Goal: Task Accomplishment & Management: Manage account settings

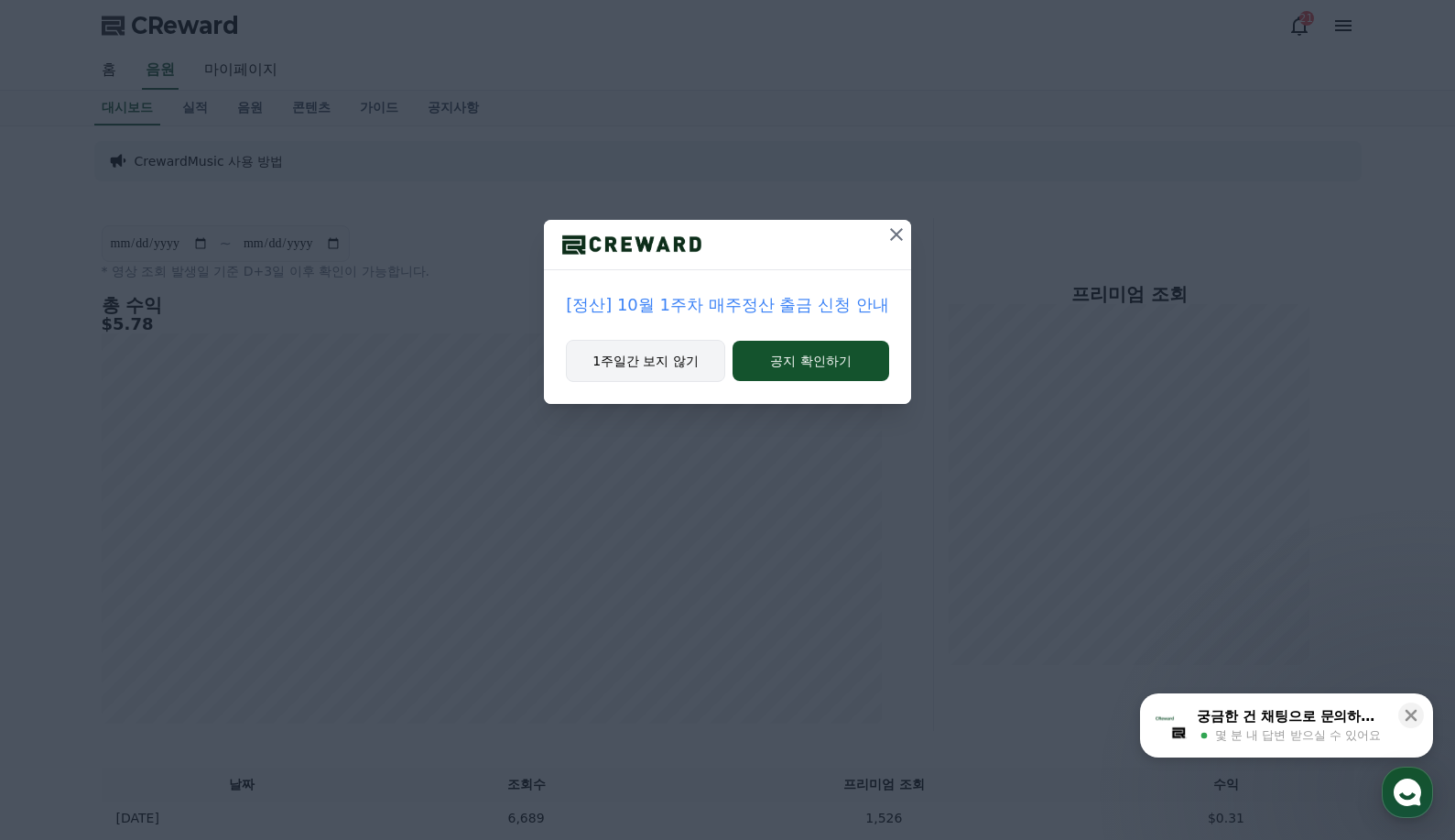
click at [642, 361] on button "1주일간 보지 않기" at bounding box center [646, 361] width 160 height 42
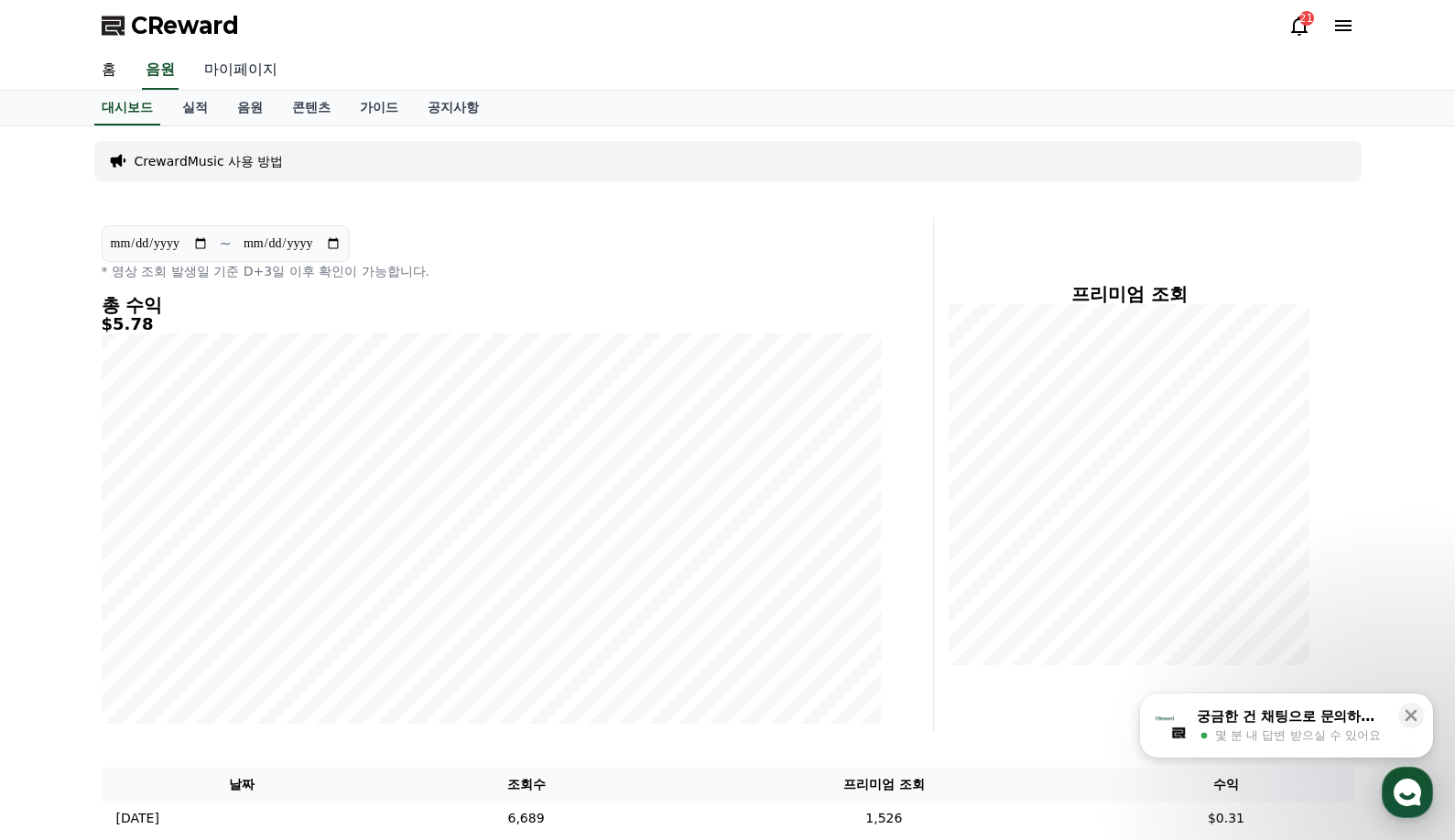
click at [236, 77] on link "마이페이지" at bounding box center [241, 70] width 102 height 38
select select "**********"
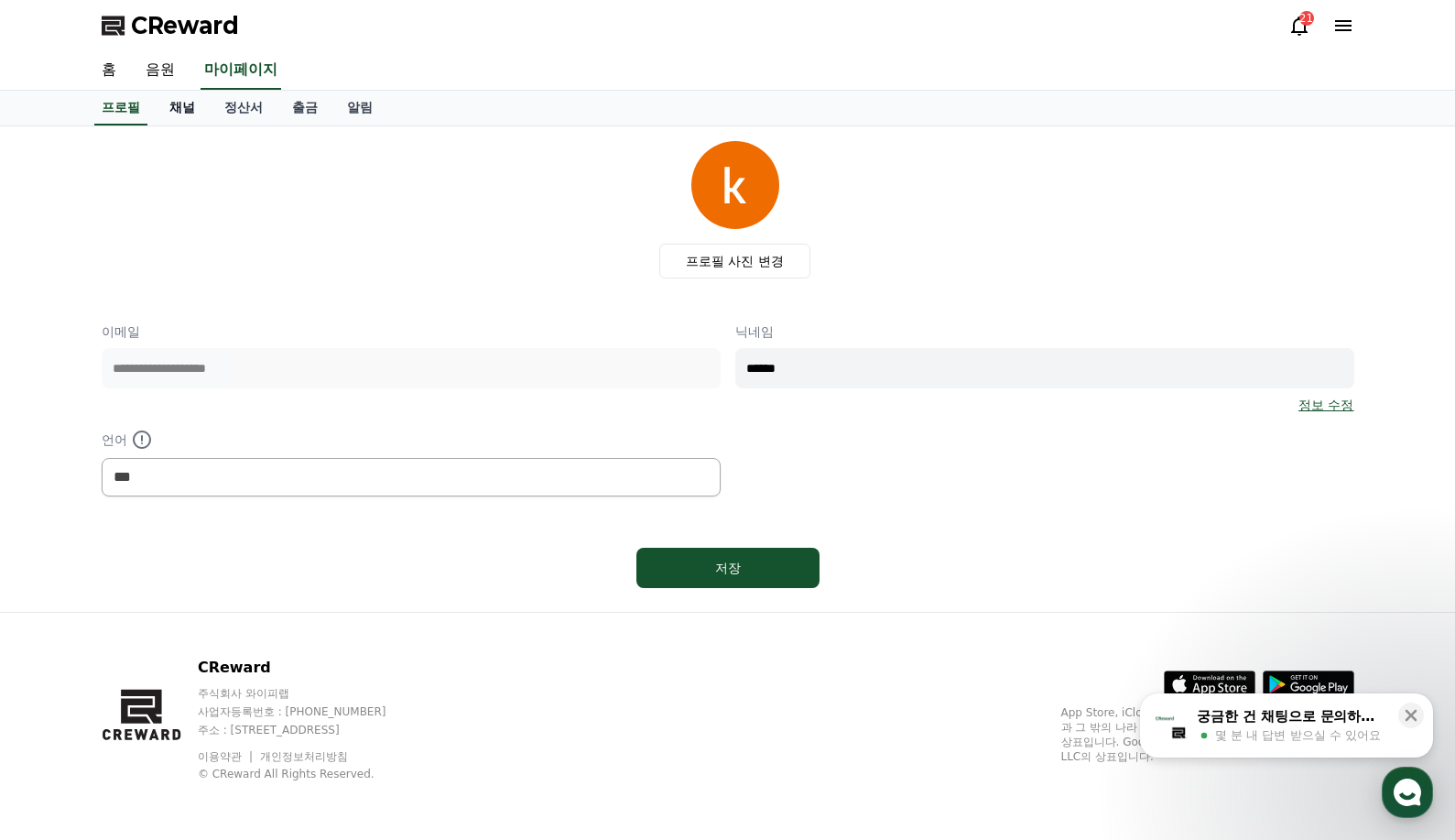
click at [198, 112] on link "채널" at bounding box center [182, 108] width 55 height 34
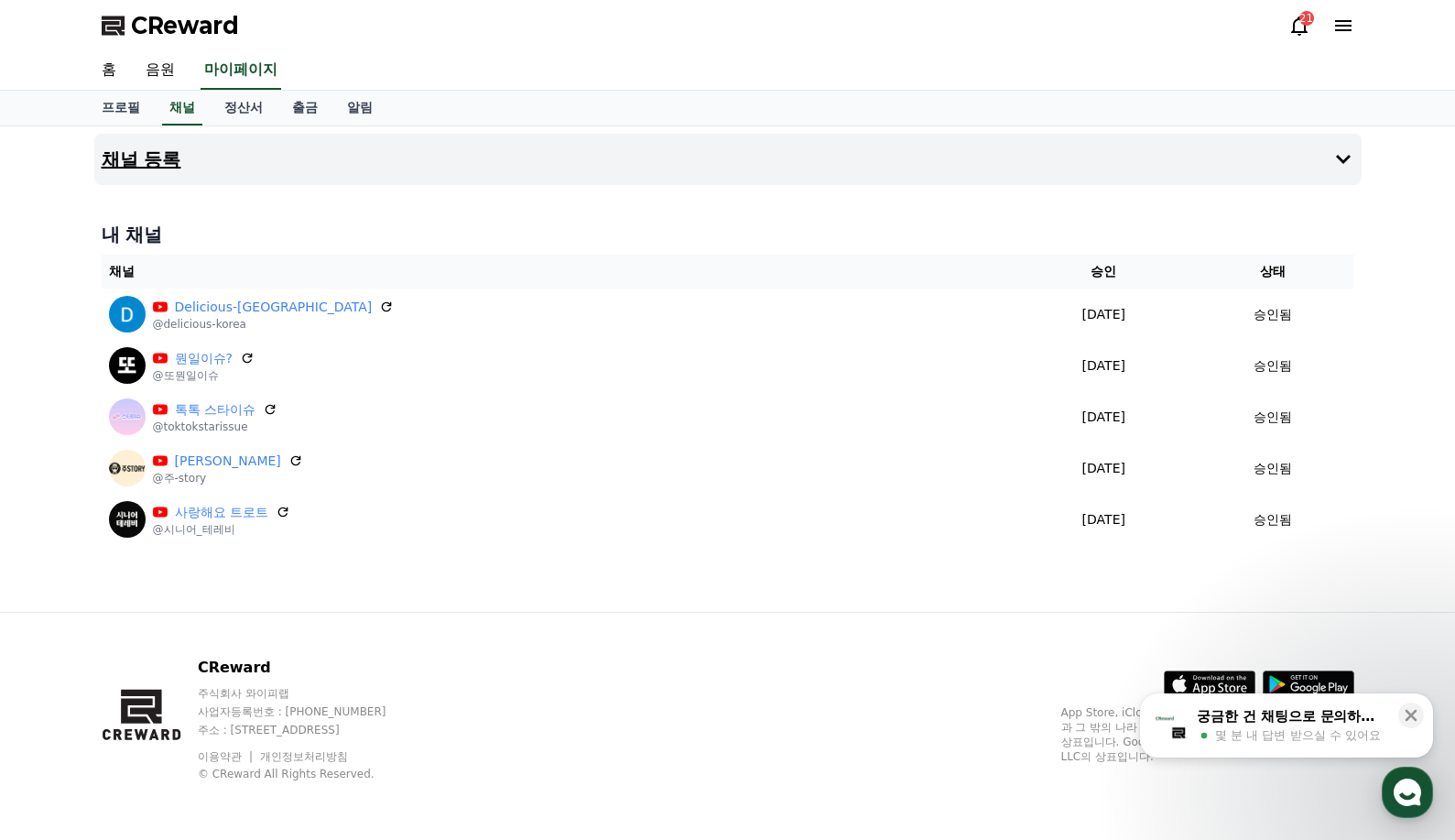
click at [1334, 151] on icon at bounding box center [1344, 160] width 22 height 22
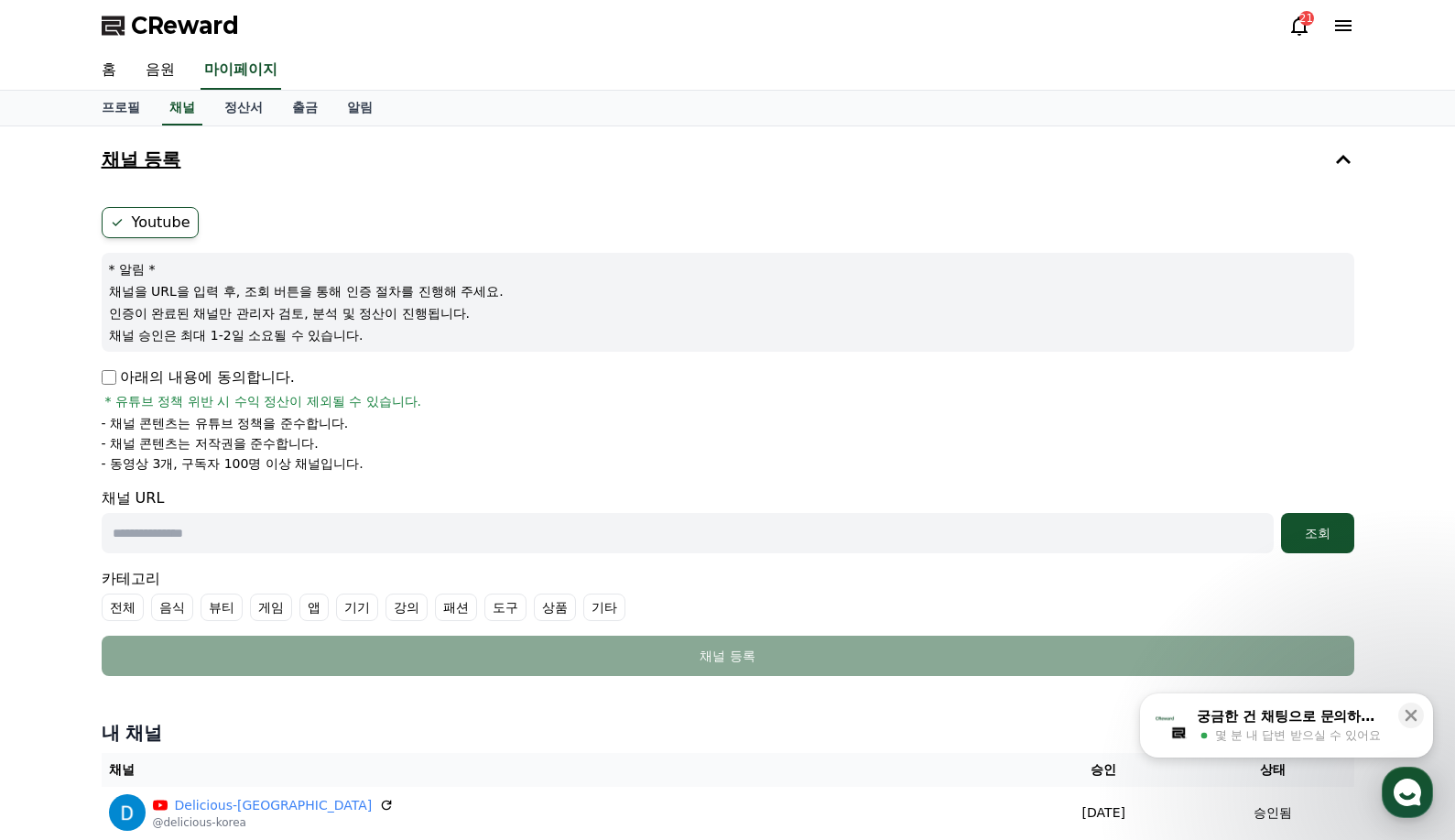
click at [188, 526] on input "text" at bounding box center [688, 532] width 1173 height 40
paste input "**********"
type input "**********"
click at [1335, 533] on div "조회" at bounding box center [1317, 533] width 59 height 19
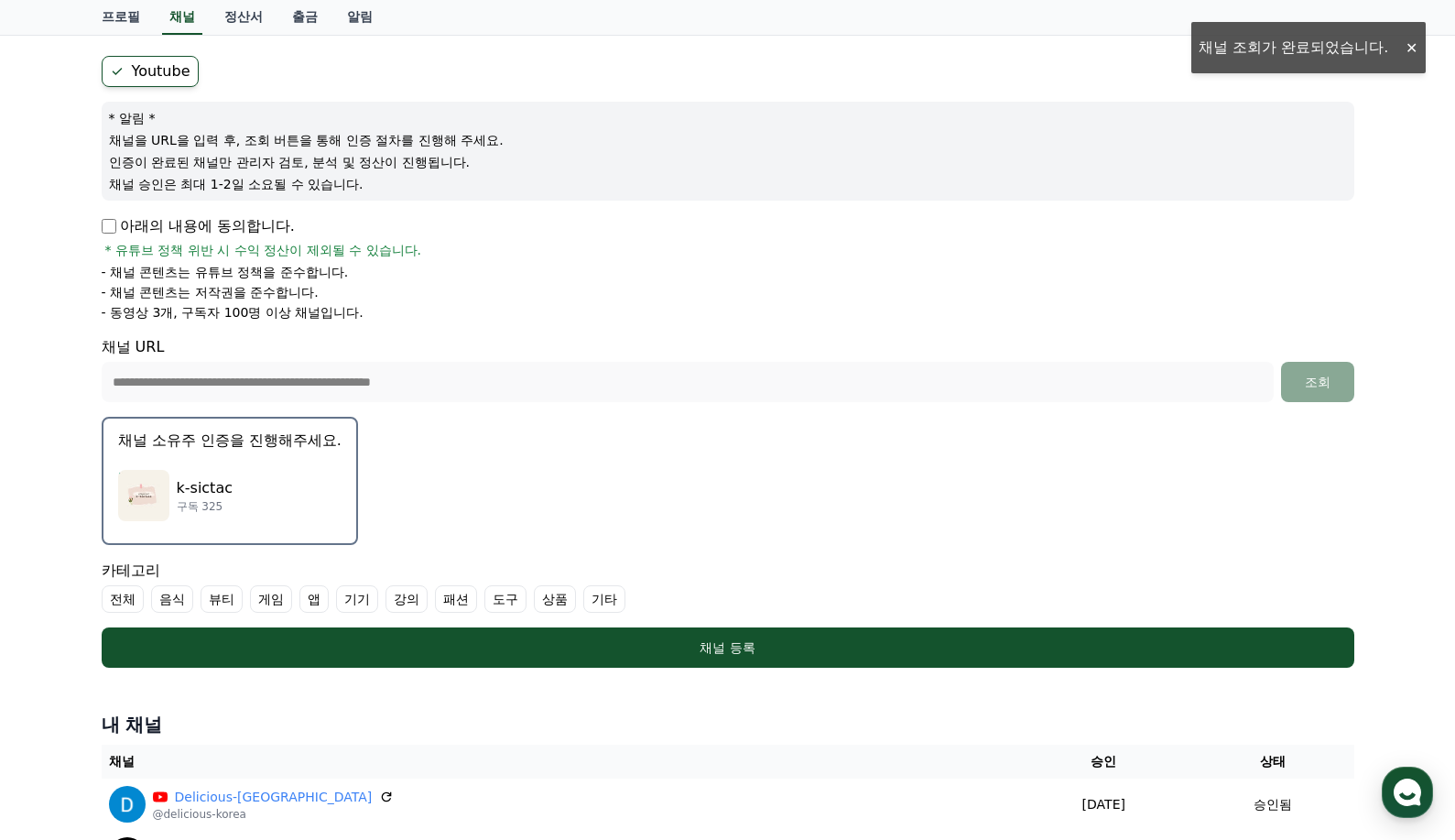
scroll to position [183, 0]
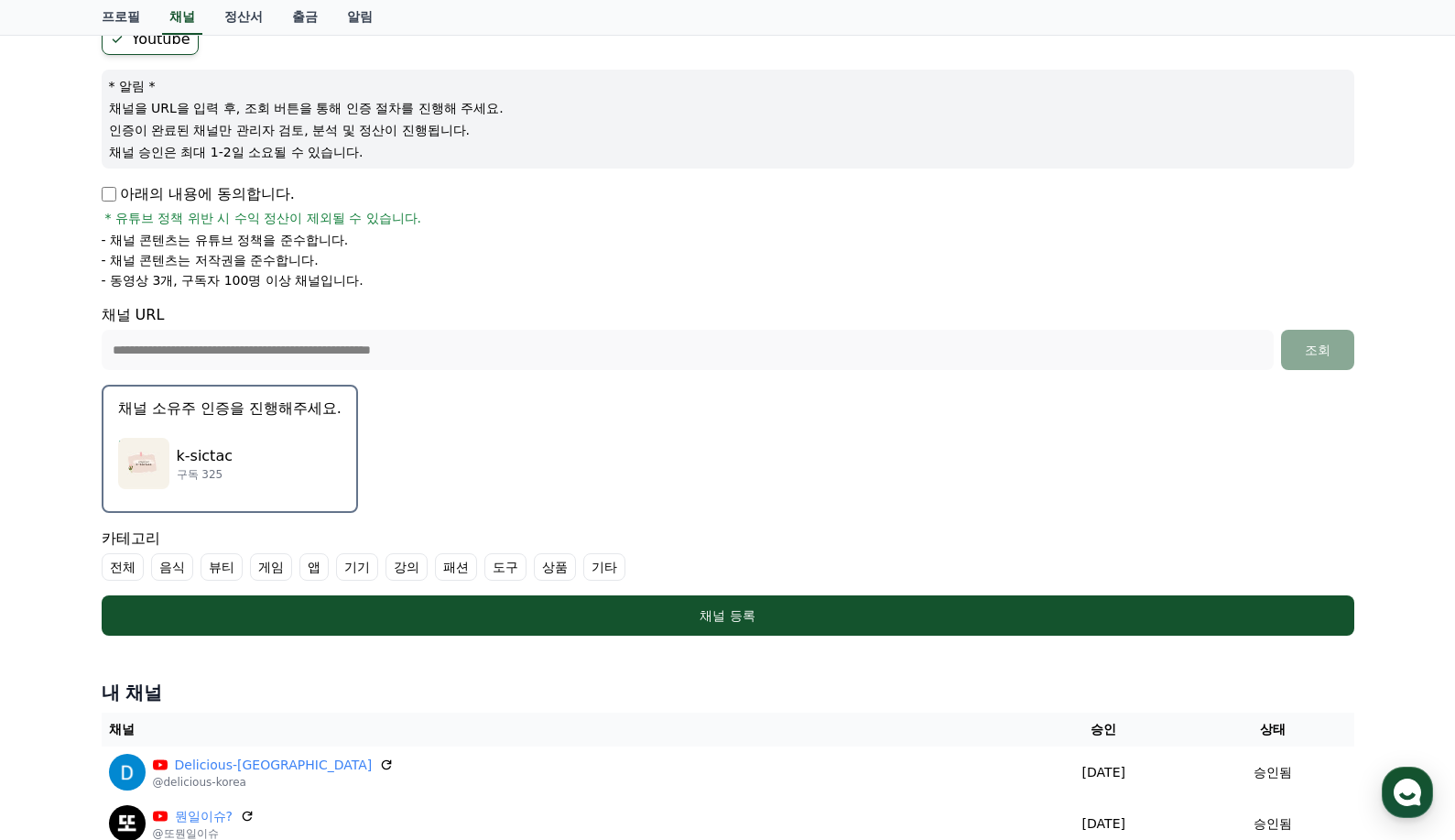
click at [231, 451] on div "k-sictac 구독 325" at bounding box center [229, 463] width 224 height 73
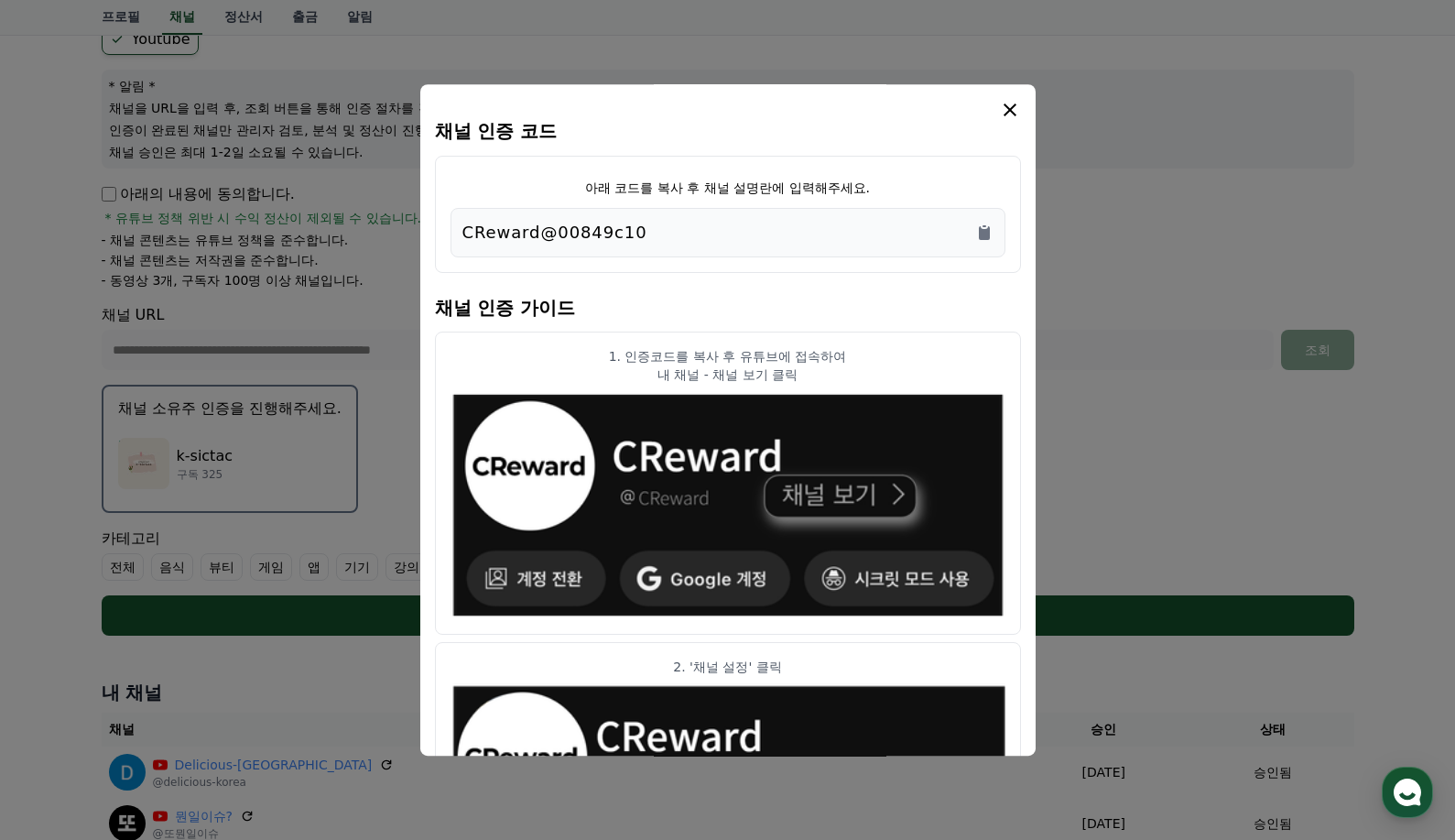
click at [573, 230] on p "CReward@00849c10" at bounding box center [555, 233] width 185 height 26
copy div "CReward@00849c10"
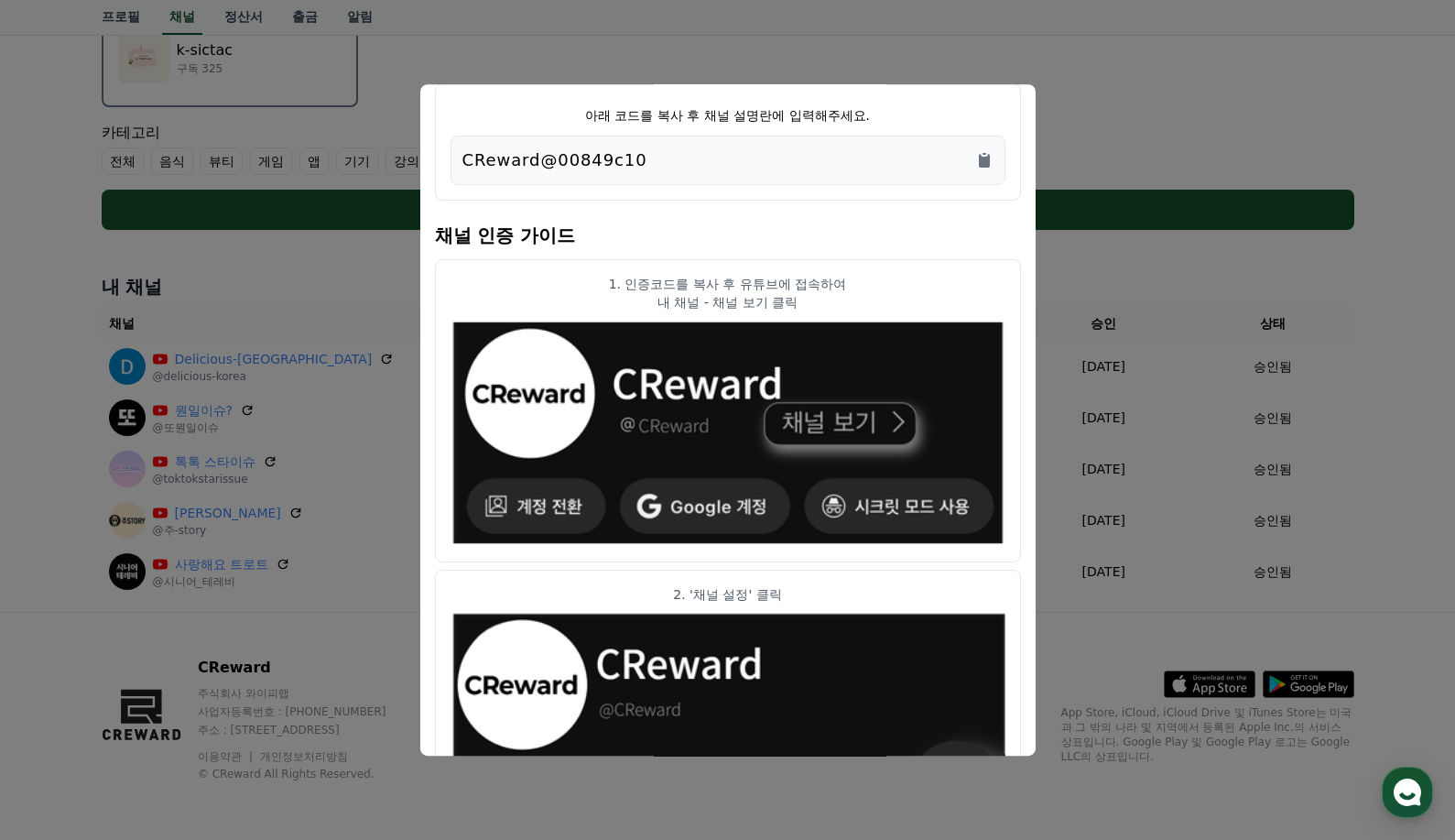
scroll to position [0, 0]
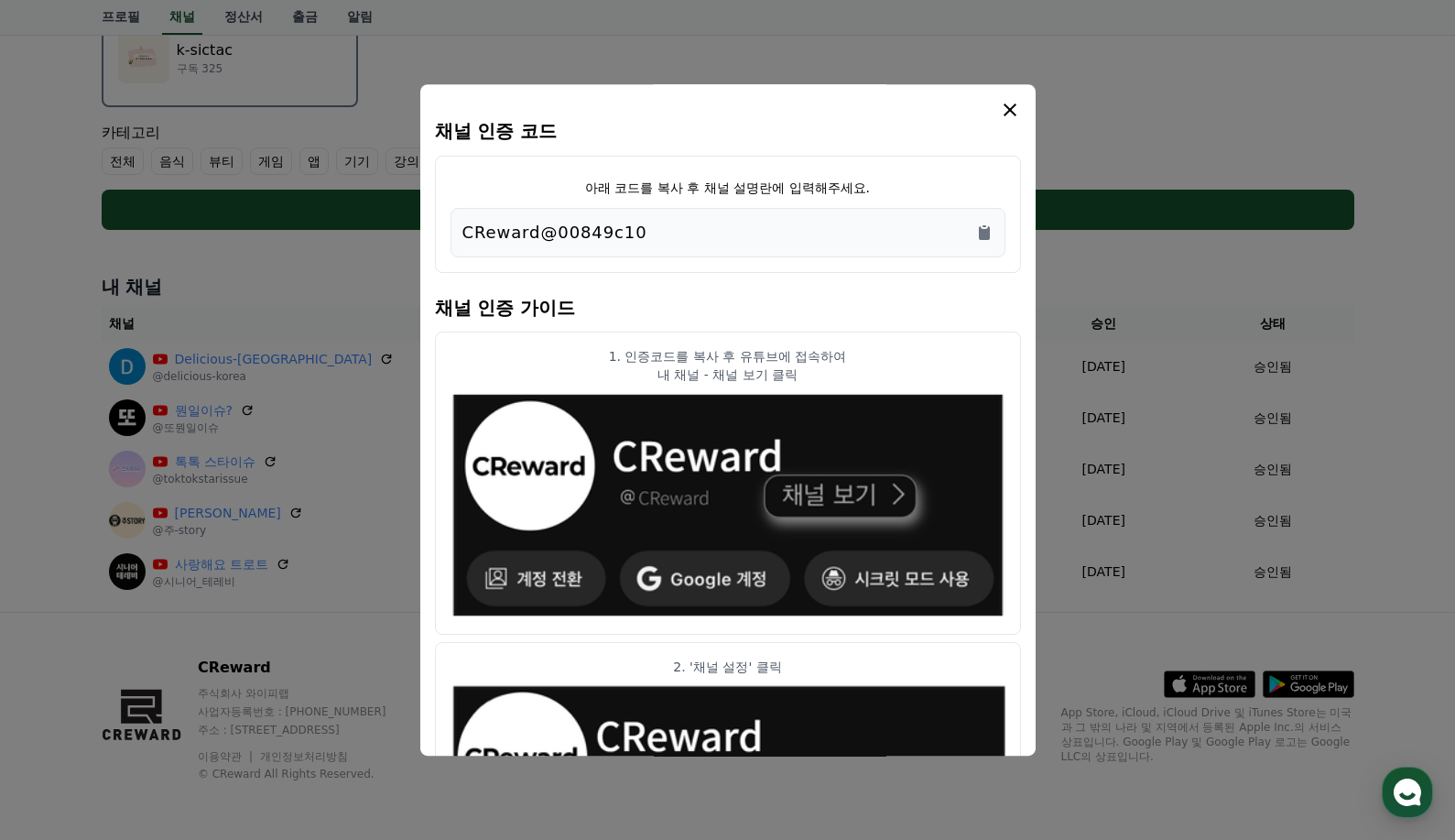
click at [1016, 99] on icon "modal" at bounding box center [1011, 110] width 22 height 22
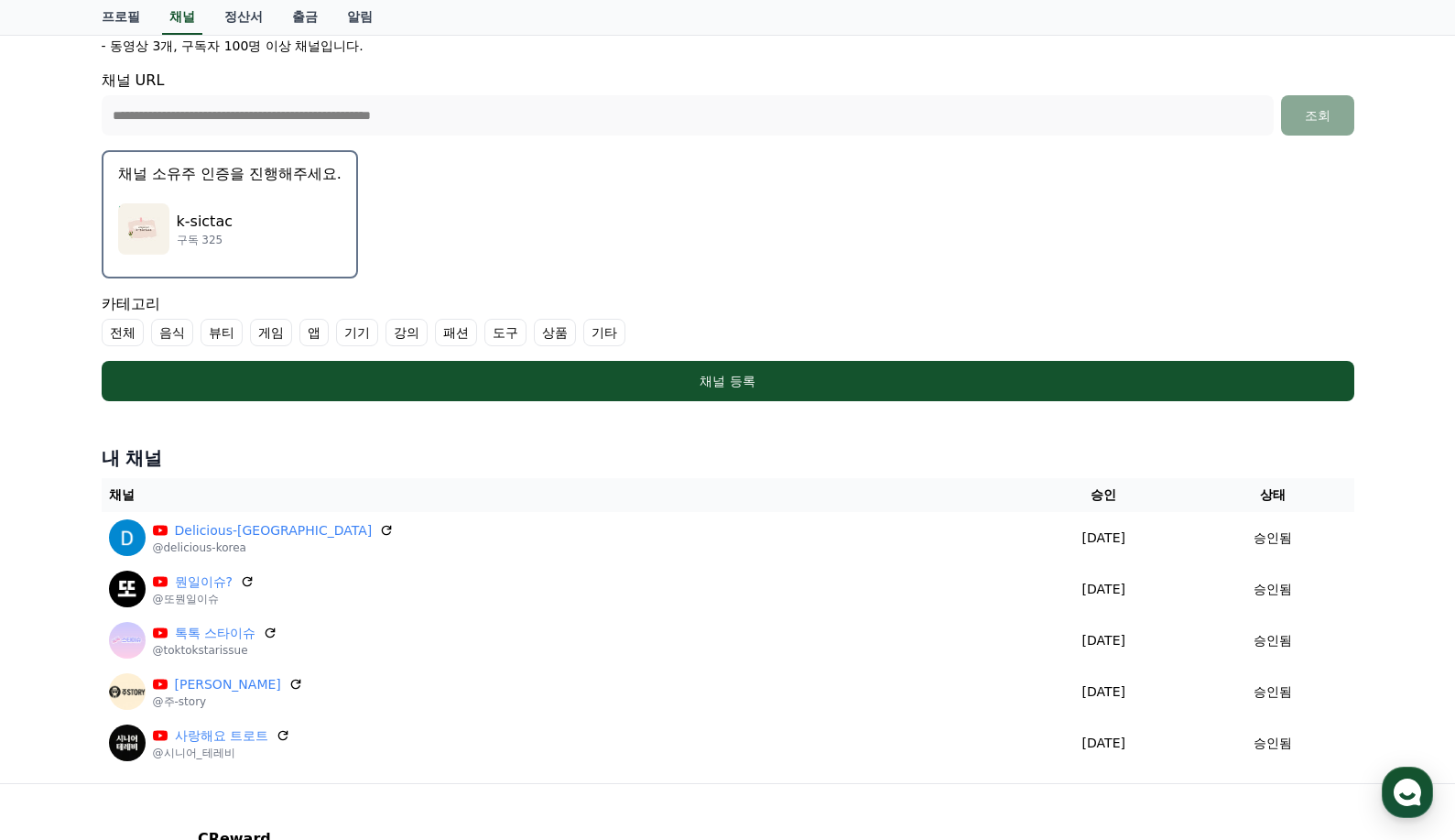
scroll to position [223, 0]
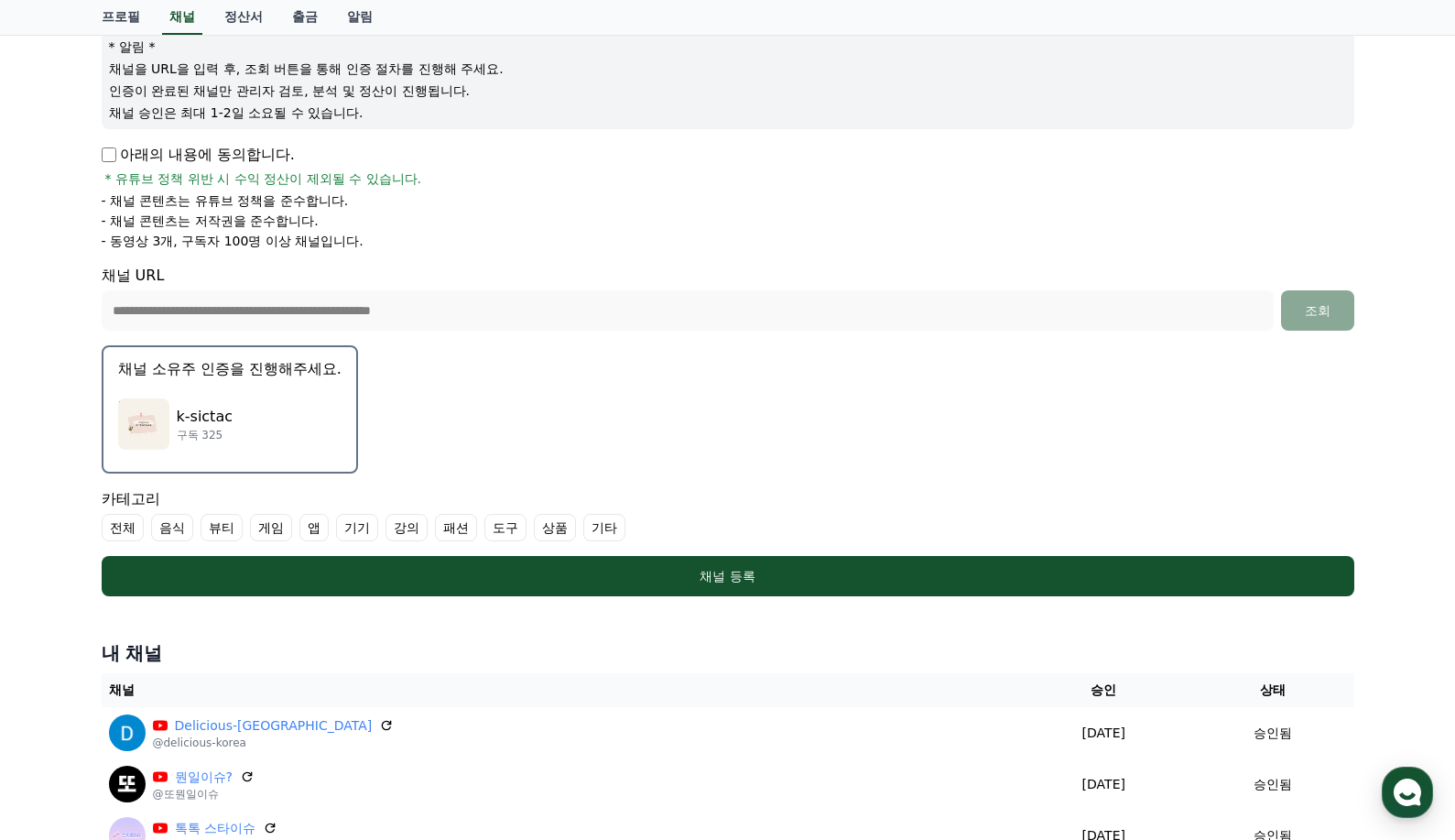
click at [162, 526] on label "음식" at bounding box center [172, 528] width 42 height 28
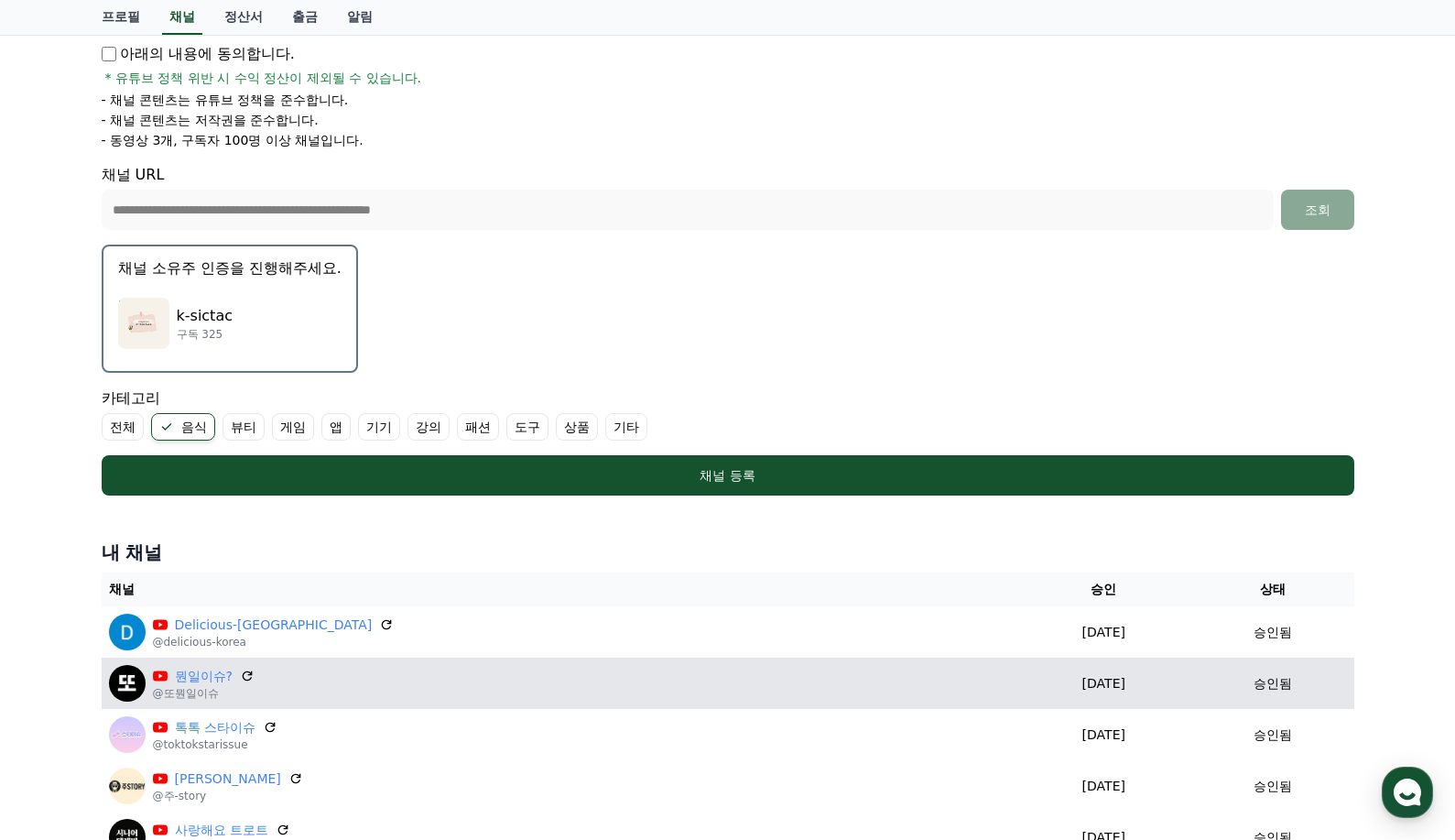
scroll to position [406, 0]
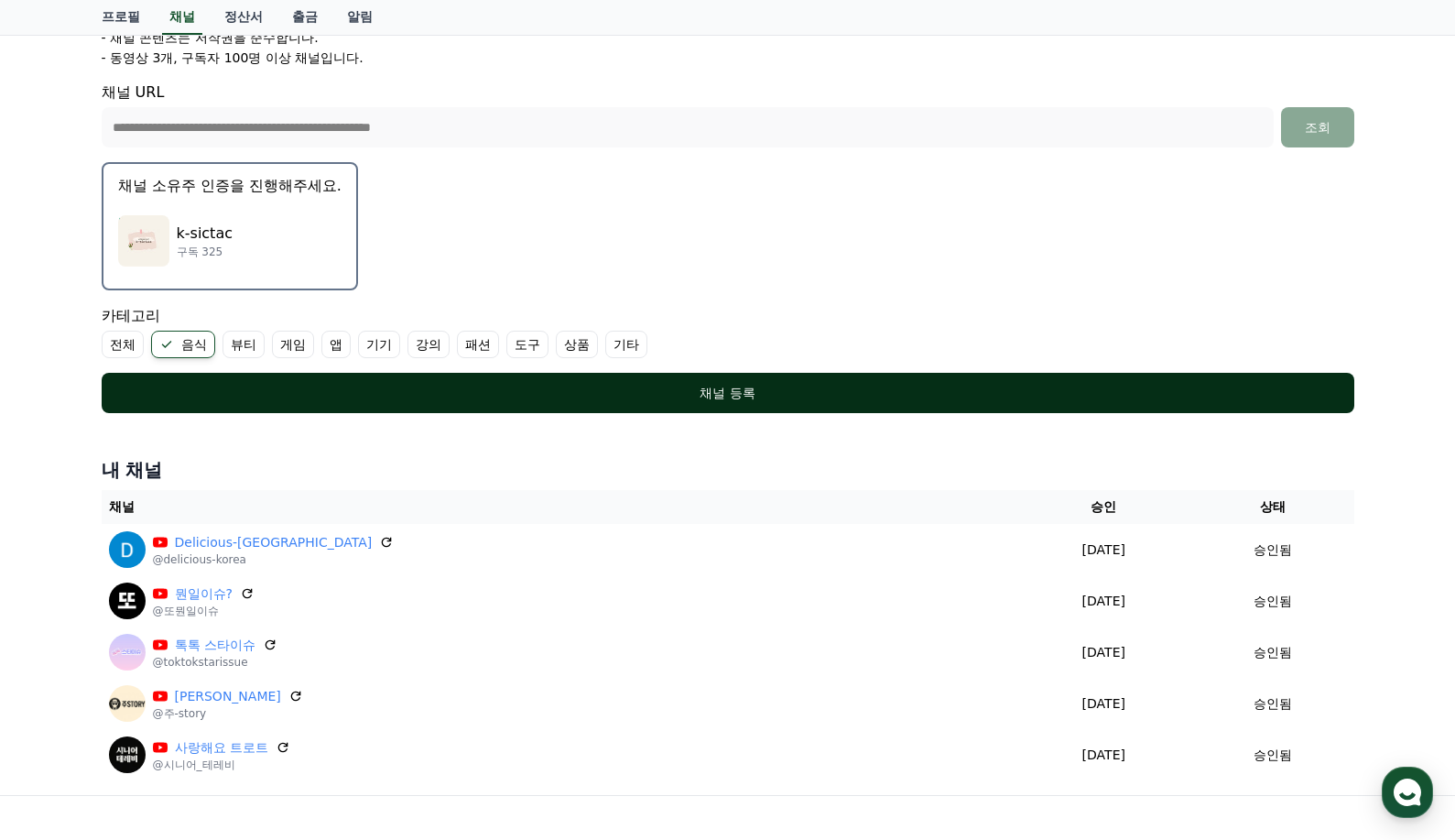
click at [729, 399] on div "채널 등록" at bounding box center [728, 393] width 1180 height 19
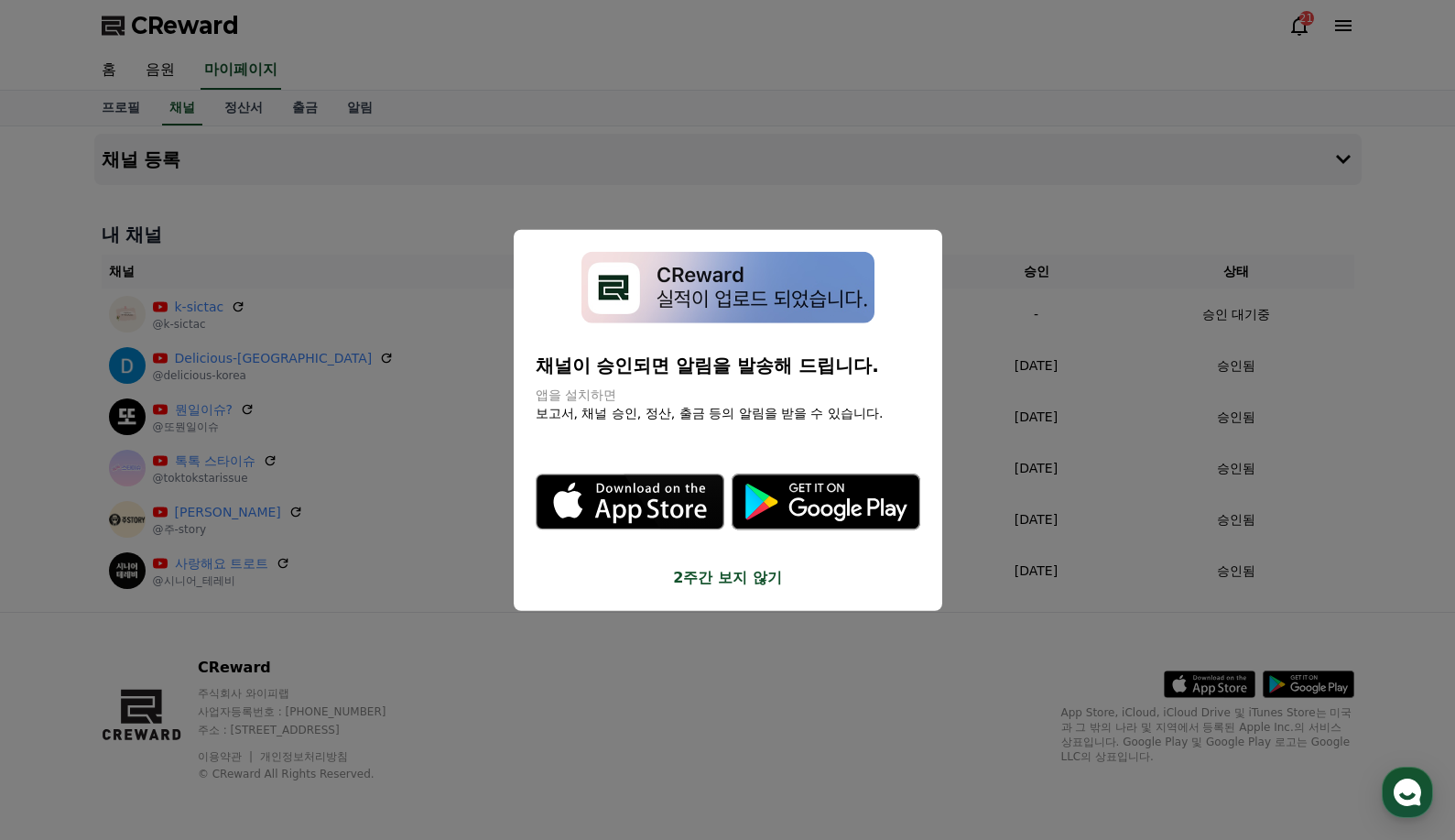
click at [1308, 138] on button "close modal" at bounding box center [728, 420] width 1455 height 840
